Goal: Task Accomplishment & Management: Use online tool/utility

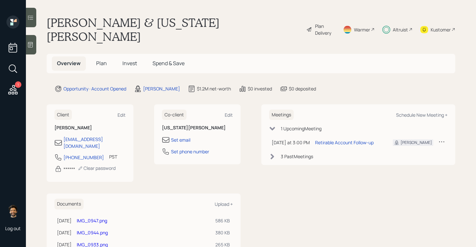
click at [315, 25] on div "Plan Delivery" at bounding box center [325, 30] width 20 height 14
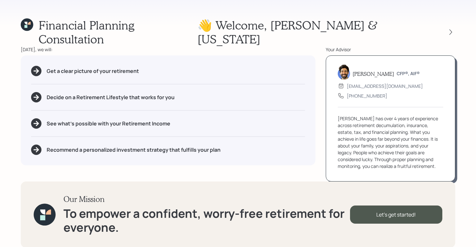
click at [444, 28] on div at bounding box center [445, 32] width 21 height 9
click at [451, 29] on icon at bounding box center [451, 32] width 6 height 6
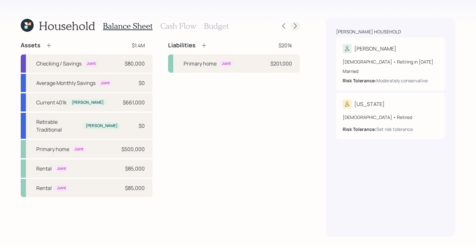
click at [297, 23] on icon at bounding box center [295, 26] width 6 height 6
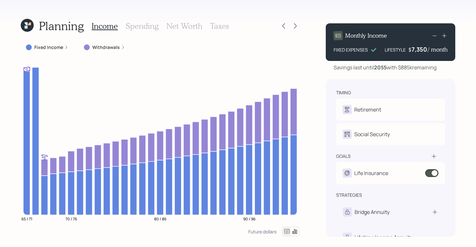
click at [28, 25] on icon at bounding box center [27, 25] width 13 height 13
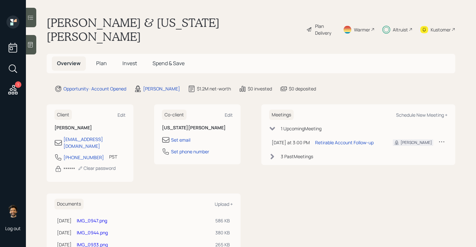
click at [102, 60] on span "Plan" at bounding box center [101, 63] width 11 height 7
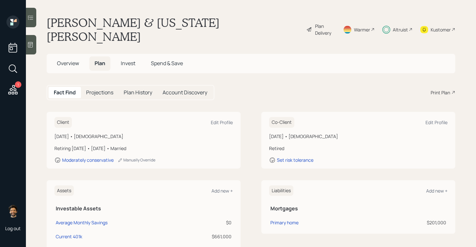
click at [388, 26] on icon at bounding box center [387, 30] width 8 height 8
click at [16, 89] on icon at bounding box center [12, 89] width 9 height 9
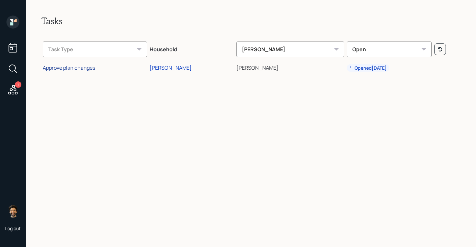
click at [78, 67] on div "Approve plan changes" at bounding box center [69, 67] width 53 height 7
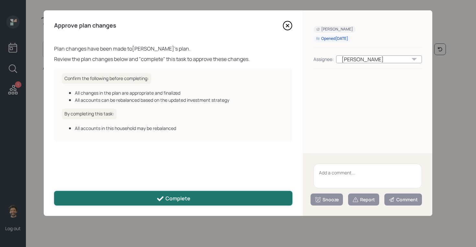
click at [203, 200] on button "Complete" at bounding box center [173, 198] width 239 height 15
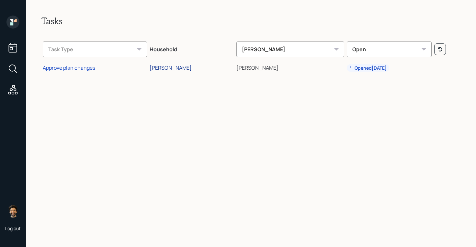
click at [178, 66] on div "[PERSON_NAME]" at bounding box center [171, 67] width 42 height 7
